Goal: Task Accomplishment & Management: Use online tool/utility

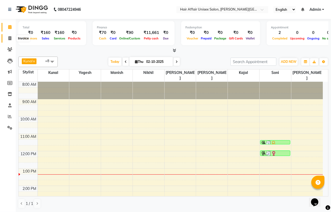
click at [9, 38] on icon at bounding box center [9, 38] width 3 height 4
select select "6225"
select select "service"
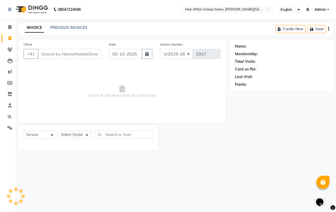
click at [42, 53] on input "Client" at bounding box center [69, 54] width 63 height 10
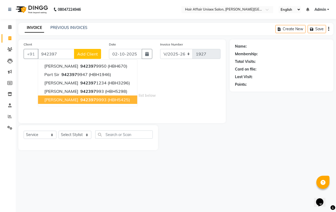
click at [80, 99] on span "942397" at bounding box center [88, 99] width 16 height 5
type input "9423979993"
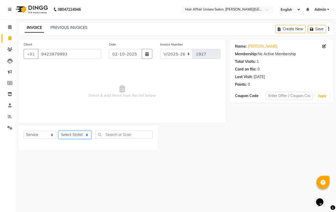
click at [83, 133] on select "Select Stylist Anand harpal kajal Kunal Manish Nikhil soni Vihan yogesh" at bounding box center [75, 135] width 33 height 8
select select "66024"
click at [59, 131] on select "Select Stylist Anand harpal kajal Kunal Manish Nikhil soni Vihan yogesh" at bounding box center [75, 135] width 33 height 8
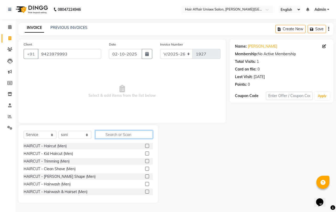
click at [106, 134] on input "text" at bounding box center [124, 134] width 58 height 8
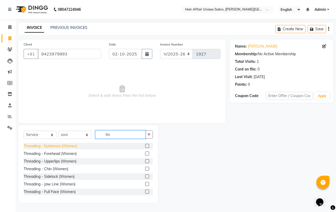
type input "thr"
click at [71, 146] on div "Threading - Eyebrows (Women)" at bounding box center [51, 146] width 54 height 6
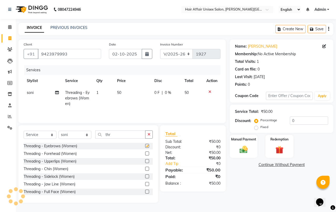
checkbox input "false"
click at [245, 143] on div "Manual Payment" at bounding box center [243, 146] width 29 height 24
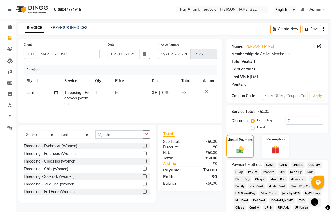
click at [272, 166] on span "CASH" at bounding box center [270, 165] width 11 height 6
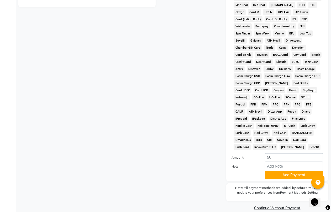
scroll to position [197, 0]
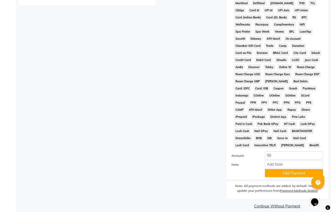
click at [271, 170] on button "Add Payment" at bounding box center [294, 173] width 58 height 8
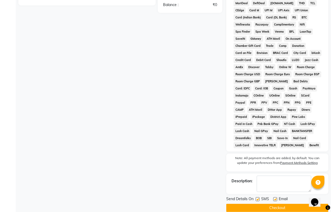
scroll to position [205, 0]
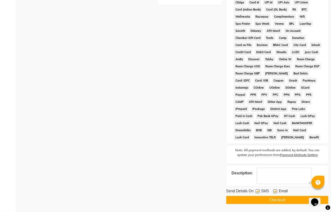
click at [276, 198] on button "Checkout" at bounding box center [278, 200] width 102 height 8
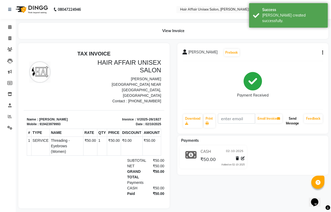
click at [293, 125] on button "Send Message" at bounding box center [293, 121] width 19 height 14
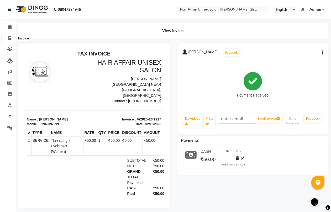
click at [9, 38] on icon at bounding box center [9, 38] width 3 height 4
select select "service"
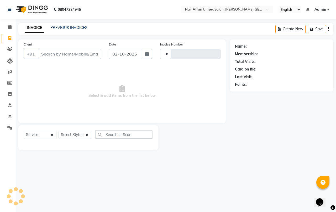
type input "1928"
select select "6225"
click at [83, 136] on select "Select Stylist Anand harpal kajal Kunal Manish Nikhil soni Vihan yogesh" at bounding box center [75, 135] width 33 height 8
select select "46004"
click at [59, 131] on select "Select Stylist Anand harpal kajal Kunal Manish Nikhil soni Vihan yogesh" at bounding box center [75, 135] width 33 height 8
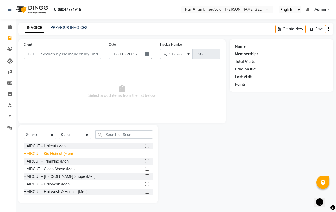
click at [71, 155] on div "HAIRCUT - Kid Haircut (Men)" at bounding box center [48, 154] width 49 height 6
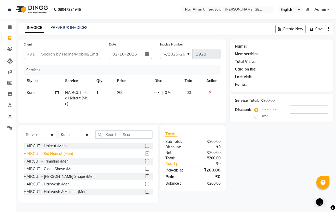
checkbox input "false"
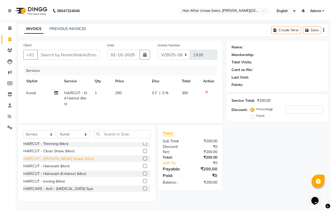
scroll to position [33, 0]
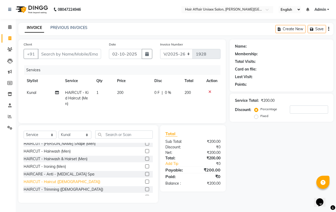
click at [62, 183] on div "HAIRCUT - Haircut ([DEMOGRAPHIC_DATA])" at bounding box center [62, 182] width 77 height 6
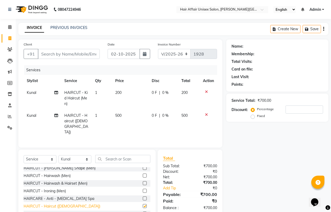
checkbox input "false"
click at [41, 53] on input "Client" at bounding box center [69, 54] width 62 height 10
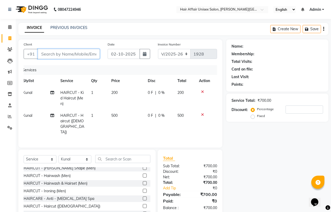
click at [40, 53] on input "Client" at bounding box center [69, 54] width 62 height 10
type input "3"
type input "0"
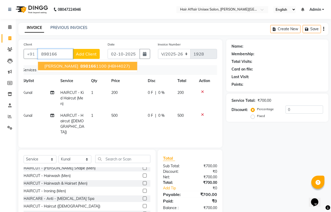
click at [80, 66] on span "898166" at bounding box center [88, 65] width 16 height 5
type input "8981661100"
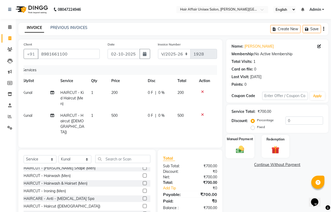
click at [244, 141] on div "Manual Payment" at bounding box center [240, 146] width 29 height 24
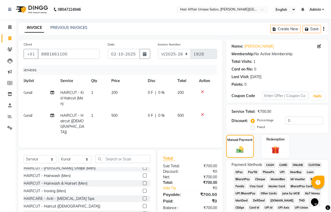
click at [272, 163] on span "CASH" at bounding box center [270, 165] width 11 height 6
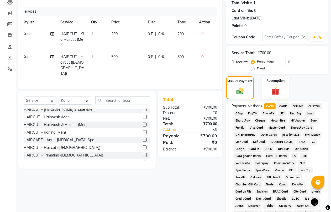
scroll to position [202, 0]
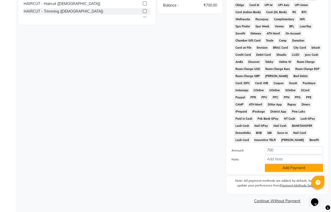
click at [280, 167] on button "Add Payment" at bounding box center [294, 168] width 58 height 8
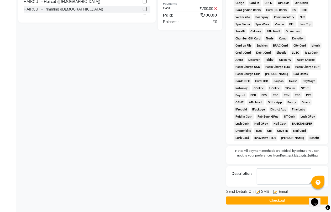
scroll to position [205, 0]
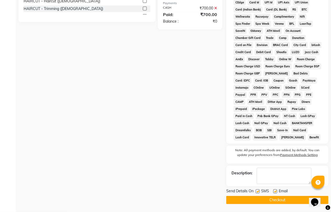
click at [278, 197] on button "Checkout" at bounding box center [278, 200] width 102 height 8
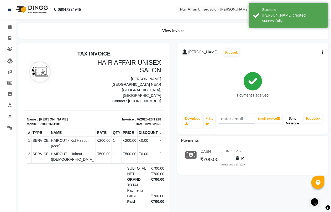
click at [298, 125] on button "Send Message" at bounding box center [293, 121] width 19 height 14
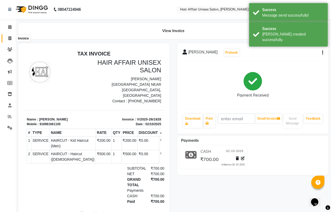
click at [9, 38] on icon at bounding box center [9, 38] width 3 height 4
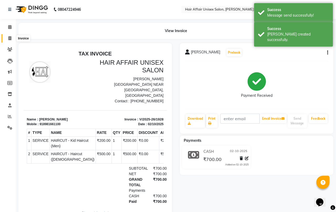
select select "6225"
select select "service"
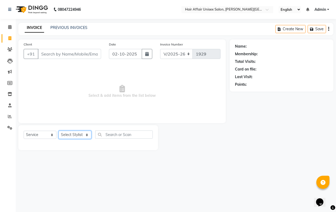
click at [72, 135] on select "Select Stylist Anand harpal kajal Kunal Manish Nikhil soni Vihan yogesh" at bounding box center [75, 135] width 33 height 8
click at [234, 171] on div "08047224946 Select Location × Hair Affair Unisex Salon, Bhagwati Hotel, English…" at bounding box center [168, 106] width 336 height 212
drag, startPoint x: 33, startPoint y: 151, endPoint x: 35, endPoint y: 169, distance: 18.2
click at [33, 162] on div "08047224946 Select Location × Hair Affair Unisex Salon, Bhagwati Hotel, English…" at bounding box center [168, 106] width 336 height 212
drag, startPoint x: 34, startPoint y: 169, endPoint x: 28, endPoint y: 171, distance: 6.8
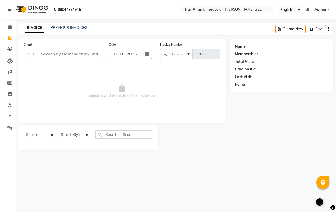
click at [34, 170] on div "08047224946 Select Location × Hair Affair Unisex Salon, Bhagwati Hotel, English…" at bounding box center [168, 106] width 336 height 212
click at [23, 172] on div "08047224946 Select Location × Hair Affair Unisex Salon, Bhagwati Hotel, English…" at bounding box center [168, 106] width 336 height 212
click at [68, 53] on input "Client" at bounding box center [69, 54] width 63 height 10
click at [34, 135] on select "Select Service Product Membership Package Voucher Prepaid Gift Card" at bounding box center [40, 135] width 33 height 8
click at [24, 131] on select "Select Service Product Membership Package Voucher Prepaid Gift Card" at bounding box center [40, 135] width 33 height 8
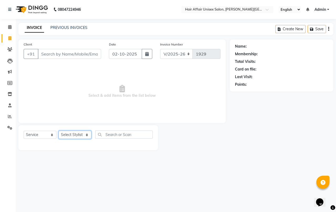
click at [77, 133] on select "Select Stylist Anand harpal kajal Kunal Manish Nikhil soni Vihan yogesh" at bounding box center [75, 135] width 33 height 8
select select "46004"
click at [59, 131] on select "Select Stylist Anand harpal kajal Kunal Manish Nikhil soni Vihan yogesh" at bounding box center [75, 135] width 33 height 8
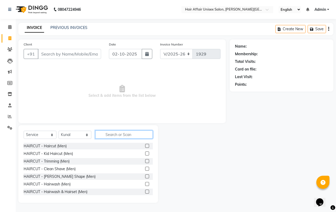
click at [111, 135] on input "text" at bounding box center [124, 134] width 58 height 8
click at [114, 133] on input "text" at bounding box center [124, 134] width 58 height 8
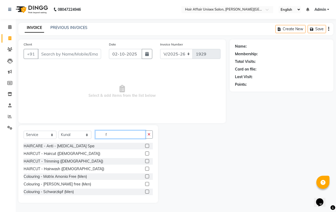
type input "f"
click at [145, 154] on label at bounding box center [147, 153] width 4 height 4
click at [145, 154] on input "checkbox" at bounding box center [146, 153] width 3 height 3
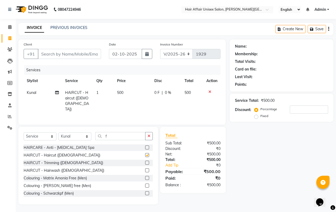
checkbox input "false"
click at [122, 93] on span "500" at bounding box center [120, 92] width 6 height 5
select select "46004"
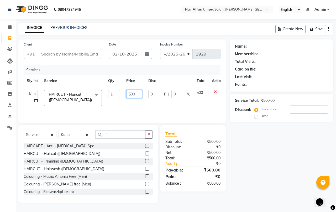
click at [139, 94] on input "500" at bounding box center [134, 94] width 16 height 8
type input "5"
type input "400"
click at [147, 106] on div "Services Stylist Service Qty Price Disc Total Action Anand harpal kajal Kunal M…" at bounding box center [122, 91] width 197 height 53
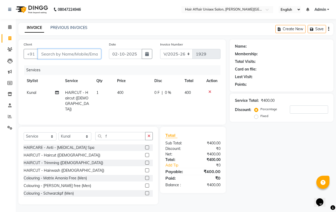
click at [75, 53] on input "Client" at bounding box center [69, 54] width 63 height 10
click at [58, 54] on input "Client" at bounding box center [69, 54] width 63 height 10
type input "r"
type input "0"
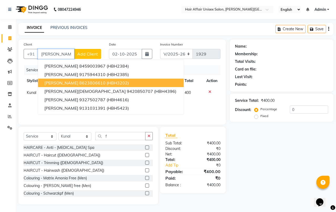
click at [79, 83] on ngb-highlight "8623806610" at bounding box center [92, 82] width 26 height 5
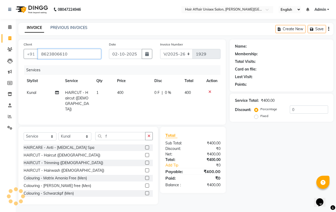
type input "8623806610"
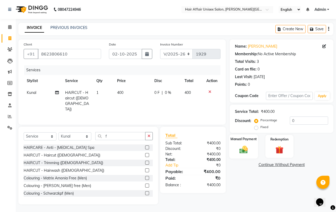
click at [247, 145] on img at bounding box center [244, 150] width 14 height 10
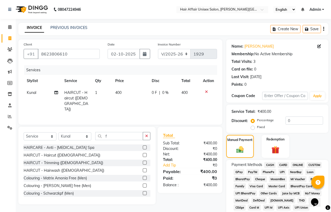
click at [268, 166] on span "CASH" at bounding box center [270, 165] width 11 height 6
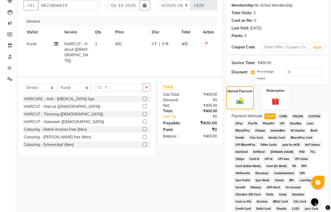
scroll to position [202, 0]
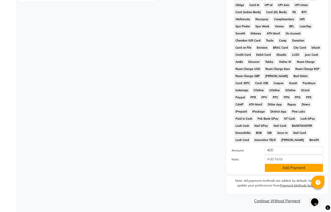
click at [282, 167] on button "Add Payment" at bounding box center [294, 168] width 58 height 8
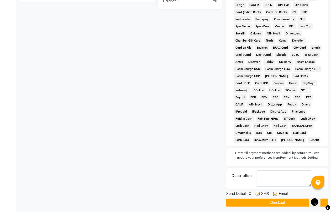
click at [275, 204] on button "Checkout" at bounding box center [278, 202] width 102 height 8
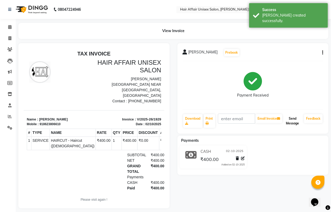
click at [294, 122] on button "Send Message" at bounding box center [293, 121] width 19 height 14
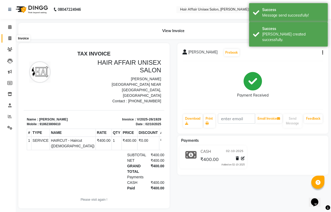
click at [11, 37] on icon at bounding box center [9, 38] width 3 height 4
select select "service"
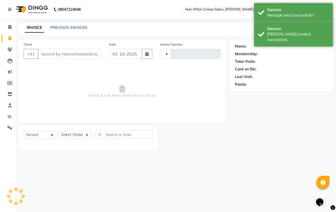
type input "1930"
select select "6225"
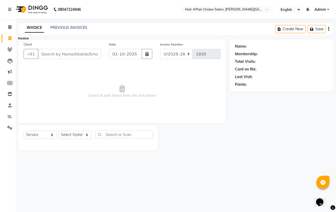
click at [10, 37] on icon at bounding box center [9, 38] width 3 height 4
select select "6225"
select select "service"
drag, startPoint x: 0, startPoint y: 69, endPoint x: 0, endPoint y: 93, distance: 23.7
click at [0, 77] on ul "Calendar Invoice Clients Leads Marketing Members Inventory Staff Reports Settin…" at bounding box center [8, 79] width 16 height 114
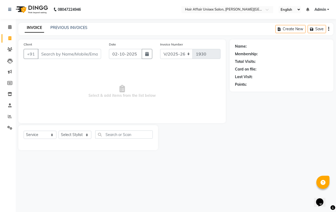
drag, startPoint x: 183, startPoint y: 212, endPoint x: 197, endPoint y: 212, distance: 13.9
click at [197, 212] on html "08047224946 Select Location × Hair Affair Unisex Salon, Bhagwati Hotel, English…" at bounding box center [168, 106] width 336 height 212
drag, startPoint x: 199, startPoint y: 198, endPoint x: 170, endPoint y: 212, distance: 32.2
click at [170, 212] on html "08047224946 Select Location × Hair Affair Unisex Salon, Bhagwati Hotel, English…" at bounding box center [168, 106] width 336 height 212
select select "6225"
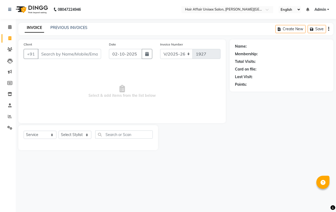
select select "service"
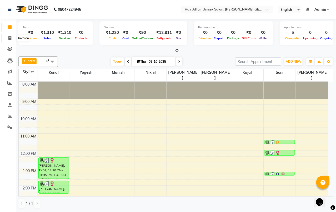
click at [9, 37] on icon at bounding box center [9, 38] width 3 height 4
select select "6225"
select select "service"
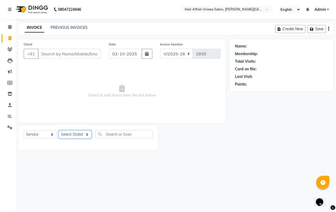
click at [83, 134] on select "Select Stylist [PERSON_NAME] kajal Kunal [PERSON_NAME] [PERSON_NAME] [PERSON_NA…" at bounding box center [75, 135] width 33 height 8
select select "66024"
click at [59, 131] on select "Select Stylist [PERSON_NAME] kajal Kunal [PERSON_NAME] [PERSON_NAME] [PERSON_NA…" at bounding box center [75, 135] width 33 height 8
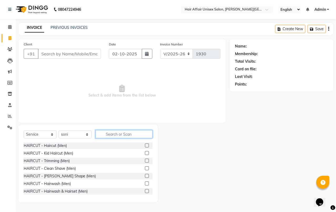
click at [103, 134] on input "text" at bounding box center [123, 134] width 57 height 8
type input "thr"
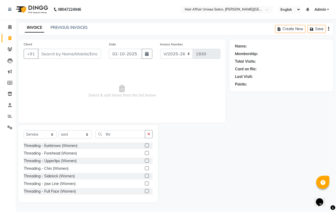
drag, startPoint x: 64, startPoint y: 144, endPoint x: 86, endPoint y: 146, distance: 22.2
click at [64, 144] on div "Threading - Eyebrows (Women)" at bounding box center [51, 146] width 54 height 6
checkbox input "false"
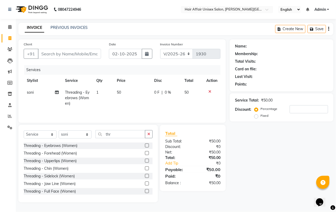
click at [99, 90] on td "1" at bounding box center [103, 98] width 21 height 23
select select "66024"
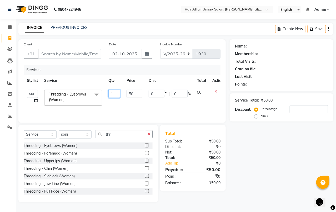
click at [116, 94] on input "1" at bounding box center [114, 94] width 12 height 8
type input "3"
click at [118, 103] on tr "Anand harpal kajal Kunal Manish Nikhil soni Vihan yogesh Threading - Eyebrows (…" at bounding box center [125, 98] width 203 height 22
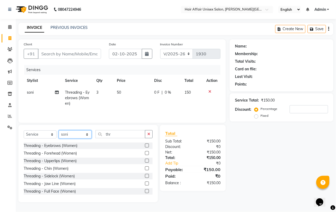
click at [90, 135] on select "Select Stylist Anand harpal kajal Kunal Manish Nikhil soni Vihan yogesh" at bounding box center [75, 135] width 33 height 8
select select "51190"
click at [59, 131] on select "Select Stylist Anand harpal kajal Kunal Manish Nikhil soni Vihan yogesh" at bounding box center [75, 135] width 33 height 8
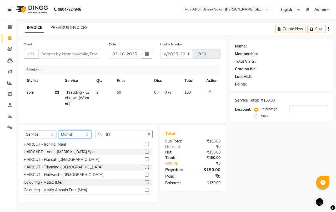
scroll to position [66, 0]
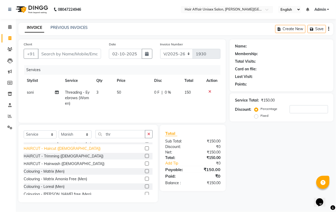
click at [63, 151] on div "HAIRCUT - Haircut ([DEMOGRAPHIC_DATA])" at bounding box center [62, 149] width 77 height 6
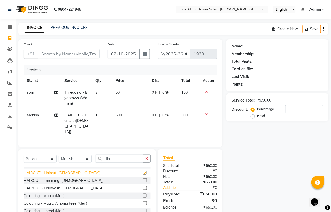
checkbox input "false"
click at [10, 29] on icon at bounding box center [9, 27] width 3 height 4
click at [98, 52] on input "Client" at bounding box center [69, 54] width 62 height 10
click at [81, 54] on input "Client" at bounding box center [69, 54] width 62 height 10
type input "8"
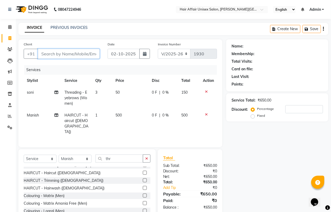
type input "0"
type input "8"
click at [81, 54] on input "Client" at bounding box center [69, 54] width 62 height 10
click at [11, 28] on icon at bounding box center [9, 27] width 3 height 4
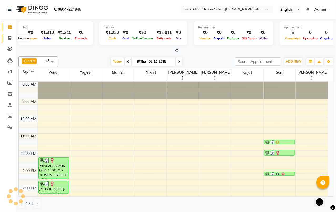
click at [10, 38] on icon at bounding box center [9, 38] width 3 height 4
select select "service"
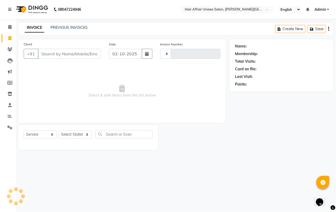
type input "1930"
select select "6225"
drag, startPoint x: 44, startPoint y: 56, endPoint x: 39, endPoint y: 57, distance: 5.4
click at [42, 57] on input "Client" at bounding box center [69, 54] width 63 height 10
click at [40, 53] on input "Client" at bounding box center [69, 54] width 63 height 10
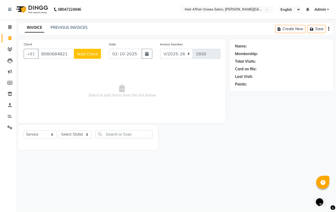
type input "8080684821"
click at [80, 52] on span "Add Client" at bounding box center [87, 53] width 21 height 5
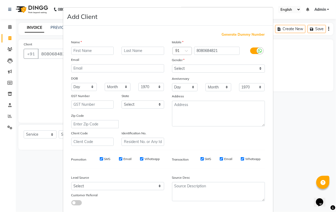
click at [73, 52] on input "text" at bounding box center [92, 51] width 43 height 8
type input "yogeshvri"
click at [182, 66] on select "Select Male Female Other Prefer Not To Say" at bounding box center [218, 69] width 93 height 8
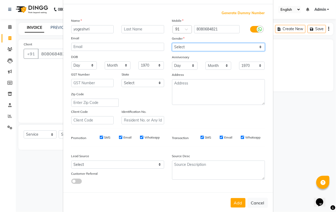
scroll to position [28, 0]
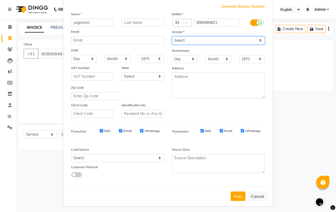
click at [177, 43] on select "Select Male Female Other Prefer Not To Say" at bounding box center [218, 41] width 93 height 8
select select "female"
click at [172, 37] on select "Select Male Female Other Prefer Not To Say" at bounding box center [218, 41] width 93 height 8
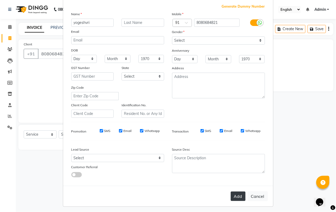
click at [239, 193] on button "Add" at bounding box center [238, 196] width 15 height 9
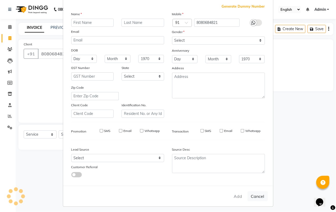
select select
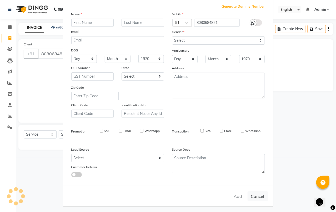
select select
checkbox input "false"
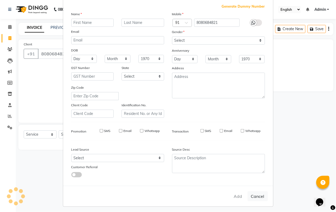
checkbox input "false"
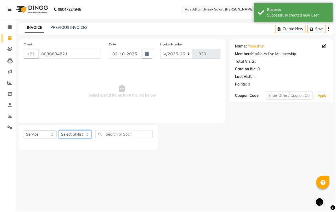
drag, startPoint x: 72, startPoint y: 137, endPoint x: 75, endPoint y: 136, distance: 2.7
click at [73, 137] on select "Select Stylist Anand harpal kajal Kunal Manish Nikhil soni Vihan yogesh" at bounding box center [75, 135] width 33 height 8
select select "66024"
click at [59, 131] on select "Select Stylist Anand harpal kajal Kunal Manish Nikhil soni Vihan yogesh" at bounding box center [75, 135] width 33 height 8
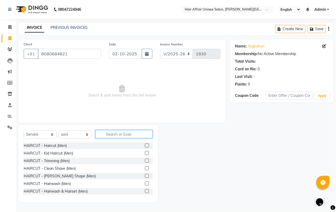
click at [107, 135] on input "text" at bounding box center [123, 134] width 57 height 8
type input "thr"
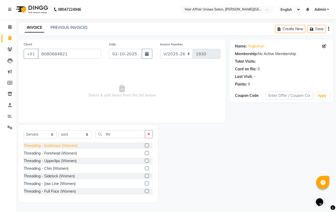
click at [67, 146] on div "Threading - Eyebrows (Women)" at bounding box center [51, 146] width 54 height 6
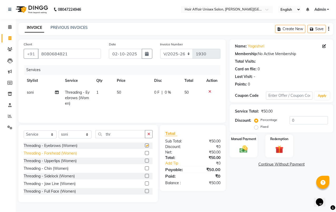
checkbox input "false"
click at [85, 136] on select "Select Stylist Anand harpal kajal Kunal Manish Nikhil soni Vihan yogesh" at bounding box center [75, 135] width 33 height 8
select select "45995"
click at [59, 131] on select "Select Stylist Anand harpal kajal Kunal Manish Nikhil soni Vihan yogesh" at bounding box center [75, 135] width 33 height 8
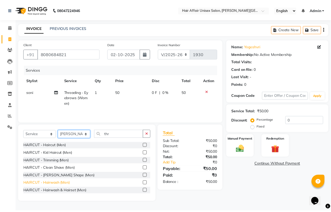
scroll to position [33, 0]
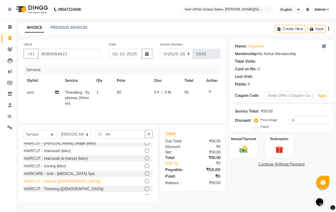
click at [64, 183] on div "HAIRCUT - Haircut ([DEMOGRAPHIC_DATA])" at bounding box center [62, 182] width 77 height 6
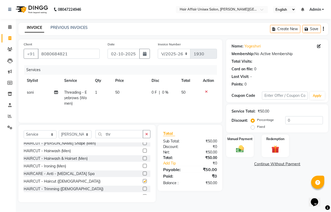
checkbox input "false"
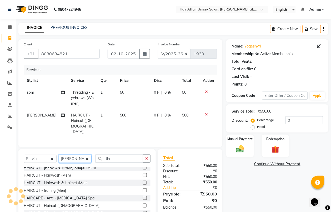
click at [80, 160] on select "Select Stylist Anand harpal kajal Kunal Manish Nikhil soni Vihan yogesh" at bounding box center [75, 159] width 33 height 8
select select "51190"
click at [59, 155] on select "Select Stylist Anand harpal kajal Kunal Manish Nikhil soni Vihan yogesh" at bounding box center [75, 159] width 33 height 8
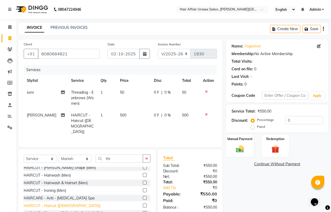
click at [52, 205] on div "HAIRCUT - Haircut ([DEMOGRAPHIC_DATA])" at bounding box center [62, 206] width 77 height 6
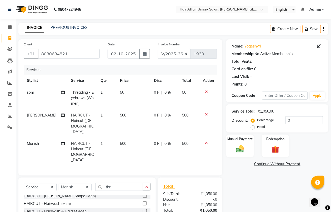
checkbox input "false"
click at [99, 91] on td "1" at bounding box center [106, 98] width 19 height 23
select select "66024"
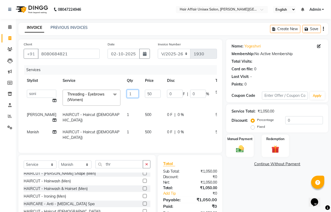
click at [127, 93] on input "1" at bounding box center [133, 94] width 12 height 8
type input "3"
click at [121, 141] on tr "Manish HAIRCUT - Haircut (female) 1 500 0 F | 0 % 500" at bounding box center [134, 134] width 221 height 17
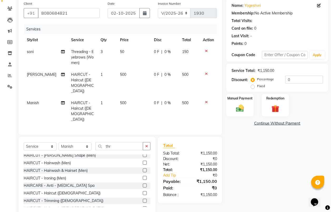
scroll to position [45, 0]
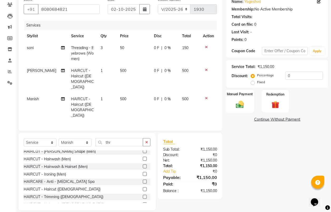
click at [244, 103] on img at bounding box center [239, 104] width 13 height 9
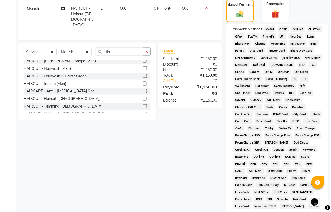
scroll to position [110, 0]
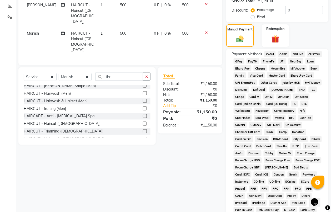
click at [270, 53] on span "CASH" at bounding box center [269, 54] width 11 height 6
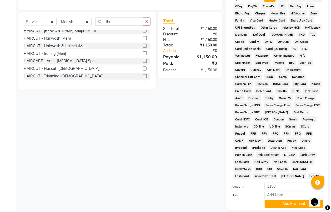
scroll to position [202, 0]
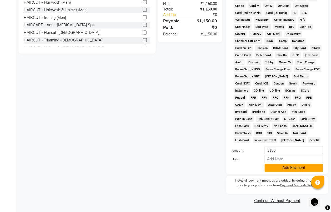
click at [290, 167] on button "Add Payment" at bounding box center [293, 168] width 58 height 8
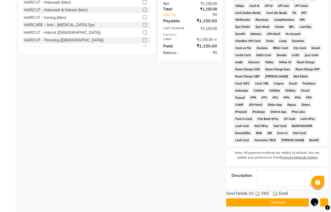
scroll to position [204, 0]
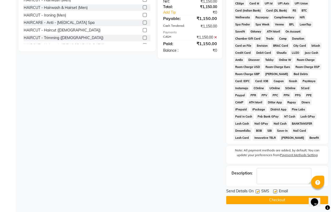
click at [307, 199] on button "Checkout" at bounding box center [277, 201] width 102 height 8
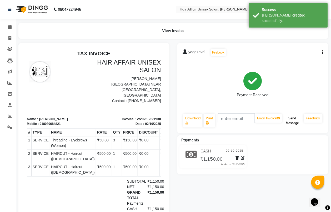
click at [293, 119] on button "Send Message" at bounding box center [292, 121] width 19 height 14
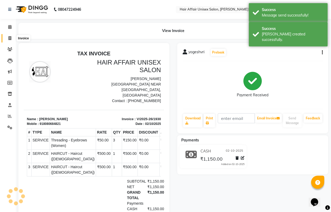
click at [10, 36] on icon at bounding box center [9, 38] width 3 height 4
select select "6225"
select select "service"
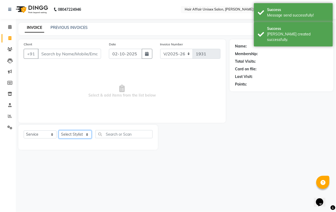
drag, startPoint x: 89, startPoint y: 136, endPoint x: 90, endPoint y: 132, distance: 4.0
click at [90, 134] on select "Select Stylist Anand harpal kajal Kunal Manish Nikhil soni Vihan yogesh" at bounding box center [75, 135] width 33 height 8
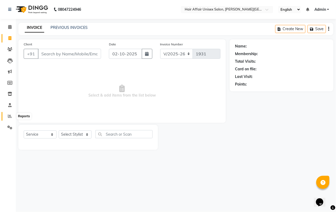
click at [10, 117] on icon at bounding box center [10, 116] width 4 height 4
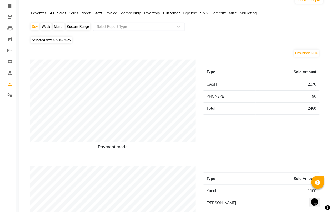
scroll to position [33, 0]
click at [59, 25] on div "Month" at bounding box center [59, 26] width 12 height 7
select select "10"
select select "2025"
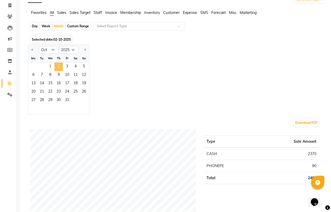
click at [56, 67] on span "2" at bounding box center [58, 67] width 8 height 8
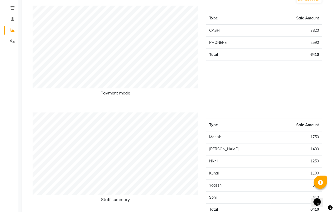
scroll to position [0, 0]
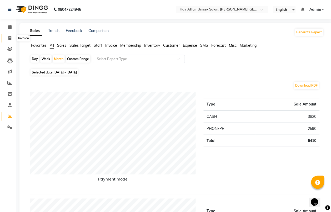
click at [8, 39] on span at bounding box center [9, 38] width 9 height 6
select select "6225"
select select "service"
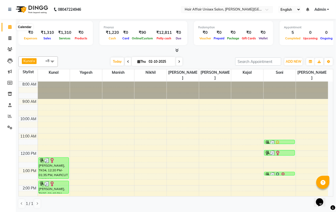
click at [11, 28] on icon at bounding box center [9, 27] width 3 height 4
click at [8, 27] on icon at bounding box center [9, 27] width 3 height 4
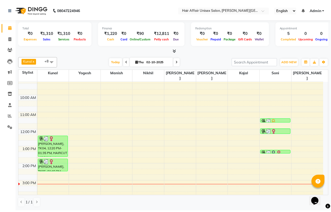
scroll to position [33, 0]
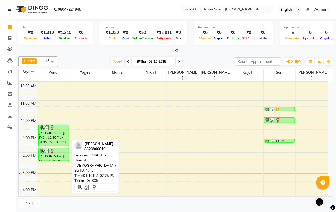
click at [58, 151] on div "[PERSON_NAME], TK05, 01:40 PM-02:25 PM, HAIRCUT - Haircut ([DEMOGRAPHIC_DATA])" at bounding box center [54, 155] width 30 height 12
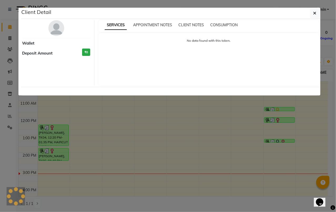
select select "3"
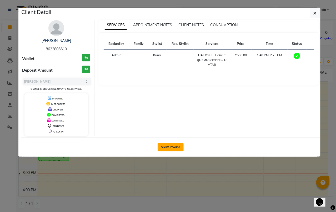
click at [168, 148] on button "View Invoice" at bounding box center [170, 147] width 26 height 8
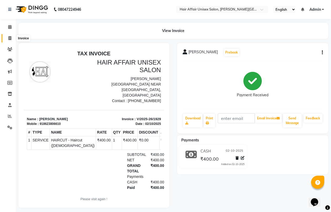
click at [10, 37] on icon at bounding box center [9, 38] width 3 height 4
select select "service"
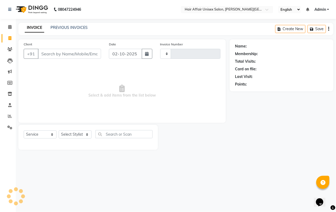
type input "1930"
select select "6225"
drag, startPoint x: 11, startPoint y: 26, endPoint x: 12, endPoint y: 38, distance: 11.9
click at [11, 27] on icon at bounding box center [9, 27] width 3 height 4
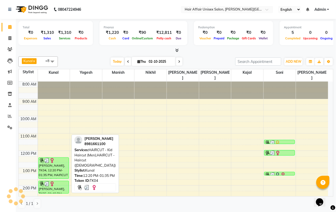
click at [48, 163] on div "[PERSON_NAME], TK04, 12:20 PM-01:35 PM, HAIRCUT - Kid Haircut (Men),HAIRCUT - H…" at bounding box center [54, 168] width 30 height 21
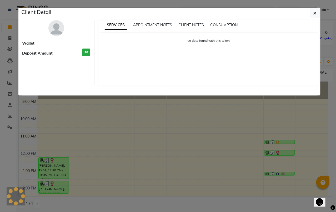
select select "3"
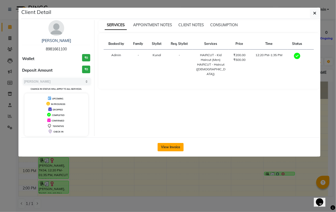
click at [167, 146] on button "View Invoice" at bounding box center [170, 147] width 26 height 8
